Goal: Navigation & Orientation: Find specific page/section

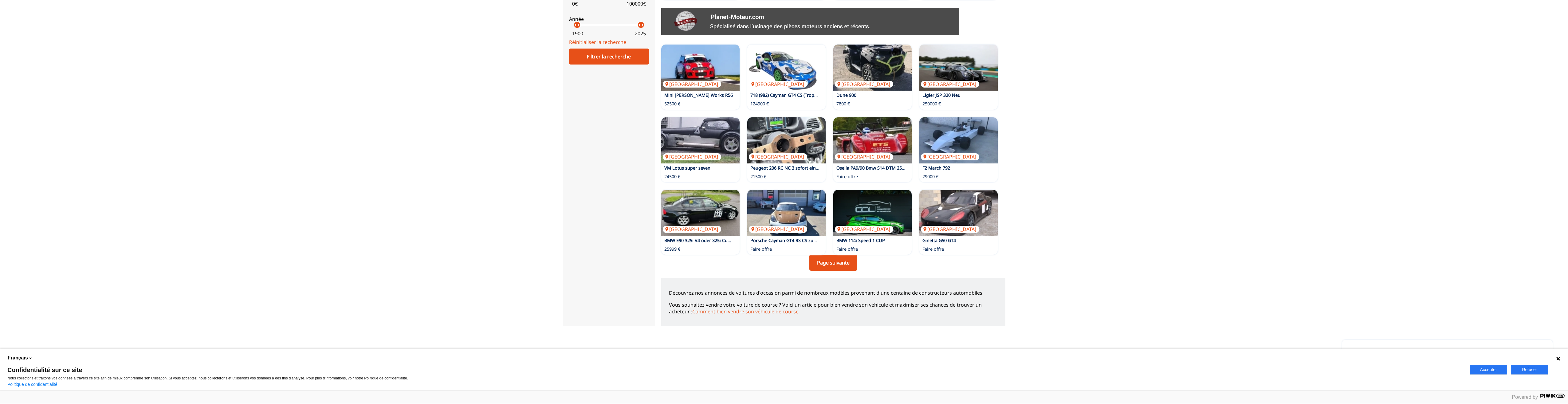
scroll to position [313, 0]
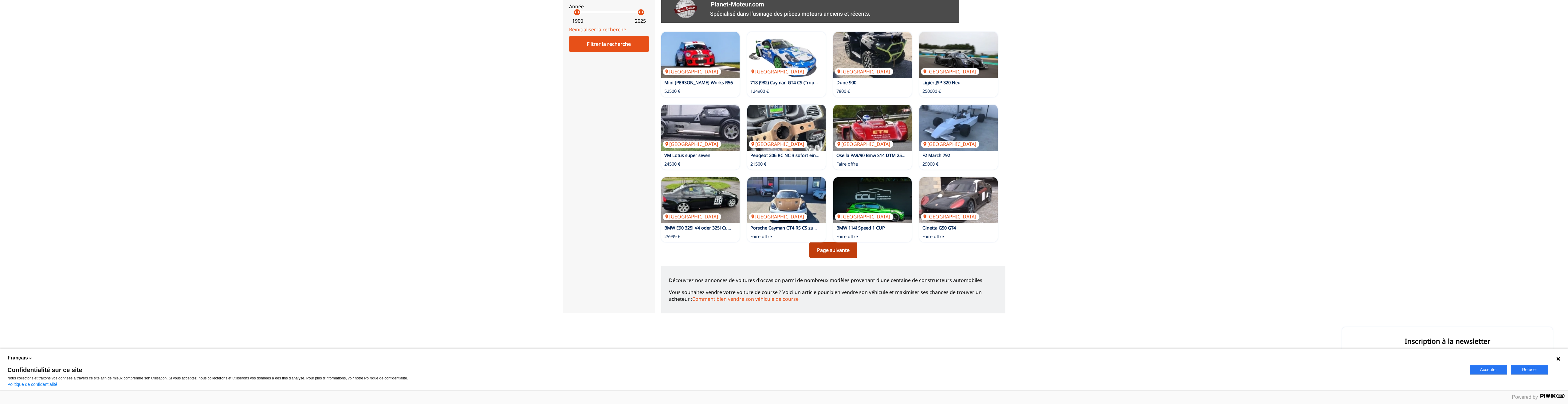
click at [835, 253] on link "Page suivante" at bounding box center [833, 250] width 48 height 16
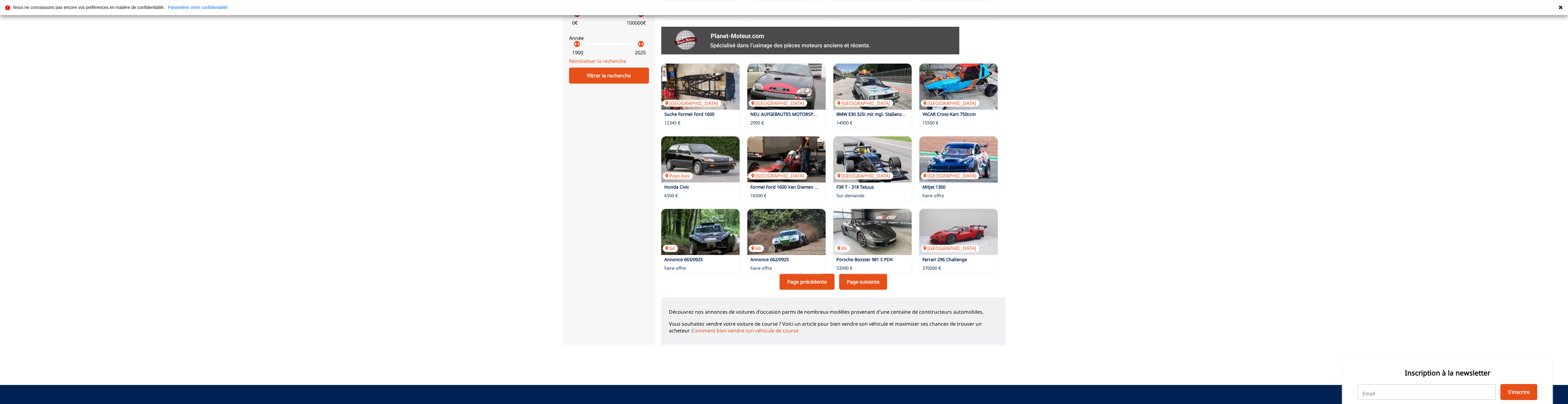
scroll to position [282, 0]
click at [860, 281] on link "Page suivante" at bounding box center [863, 281] width 48 height 16
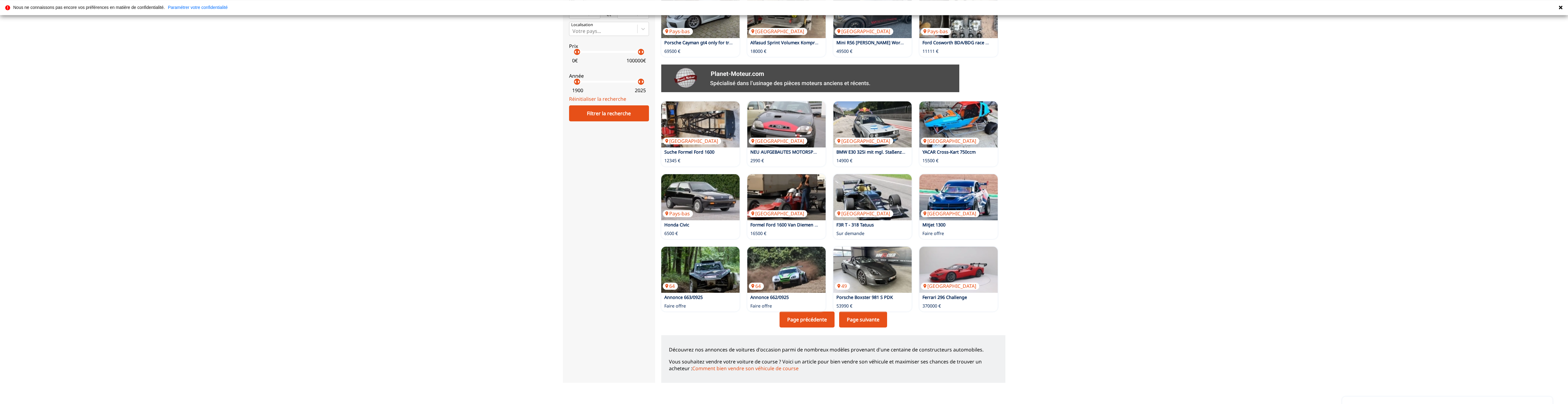
scroll to position [250, 0]
